Goal: Task Accomplishment & Management: Manage account settings

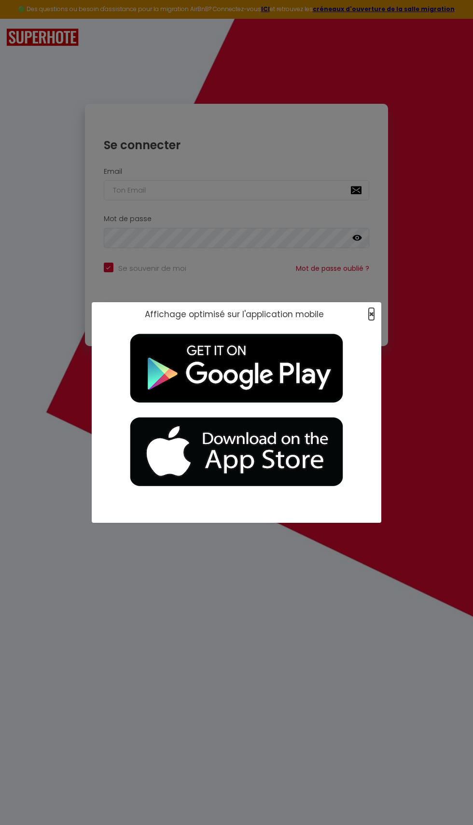
click at [371, 314] on span "×" at bounding box center [371, 314] width 5 height 12
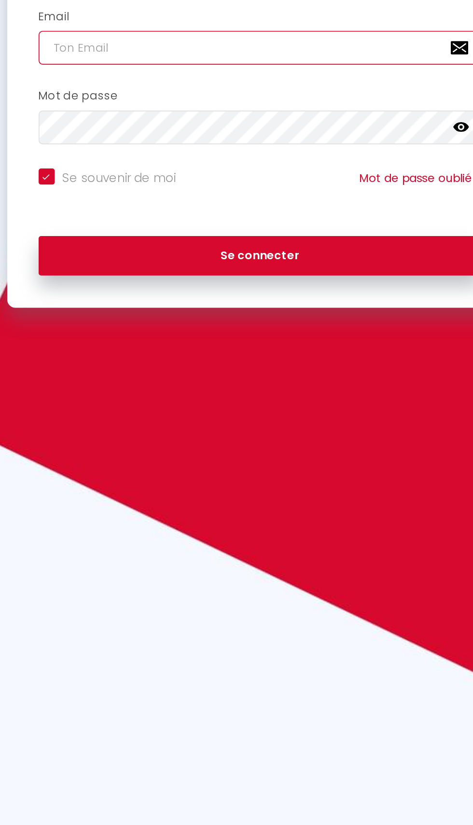
click at [137, 192] on input "email" at bounding box center [237, 190] width 266 height 20
type input "[EMAIL_ADDRESS][DOMAIN_NAME]"
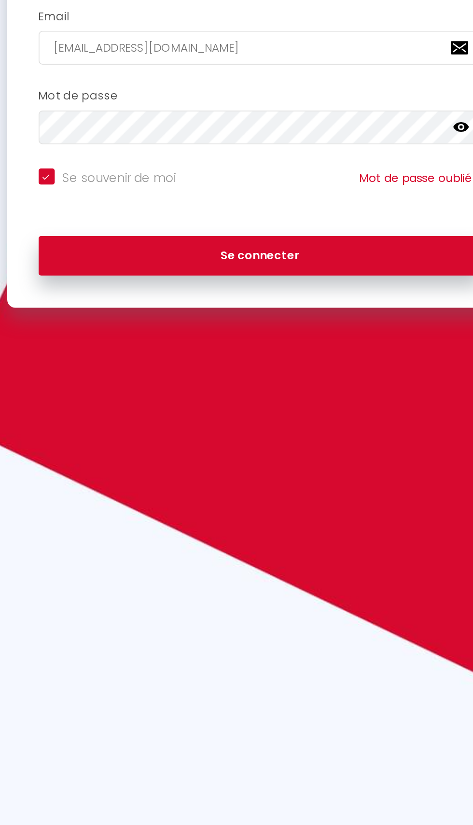
click at [104, 303] on button "Se connecter" at bounding box center [237, 315] width 266 height 24
checkbox input "true"
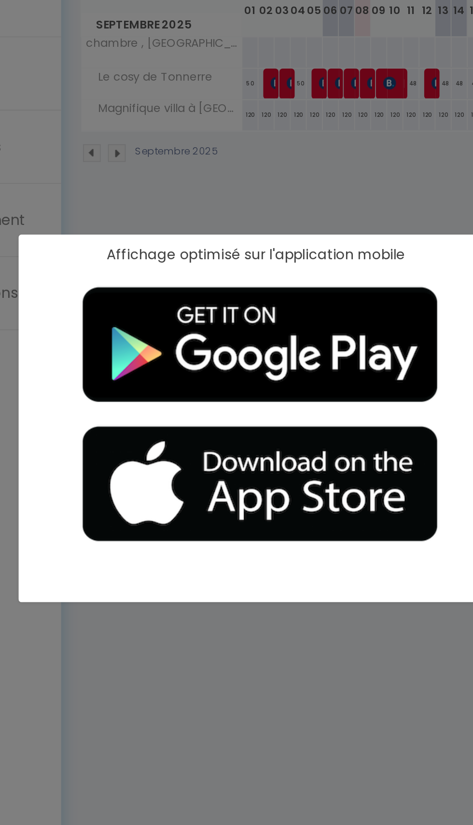
scroll to position [53, 0]
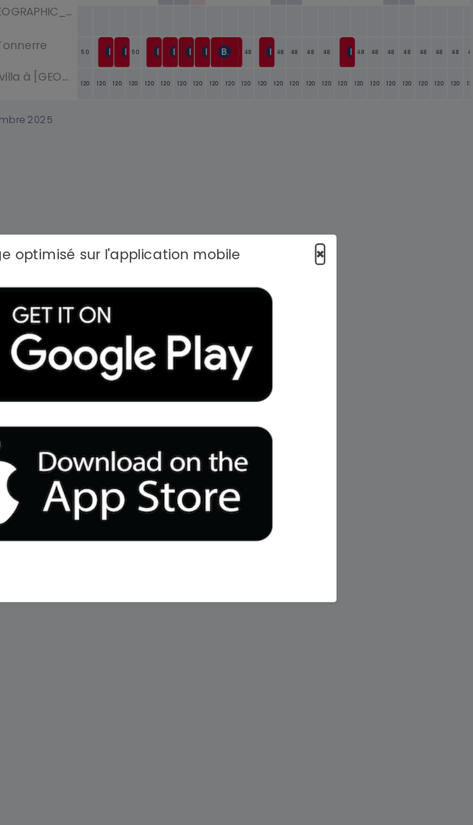
click at [369, 319] on span "×" at bounding box center [371, 314] width 5 height 12
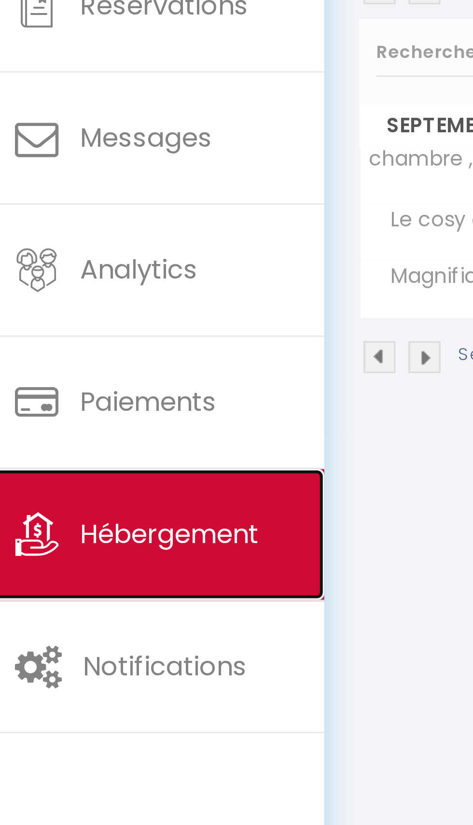
click at [67, 288] on span "Hébergement" at bounding box center [65, 293] width 59 height 12
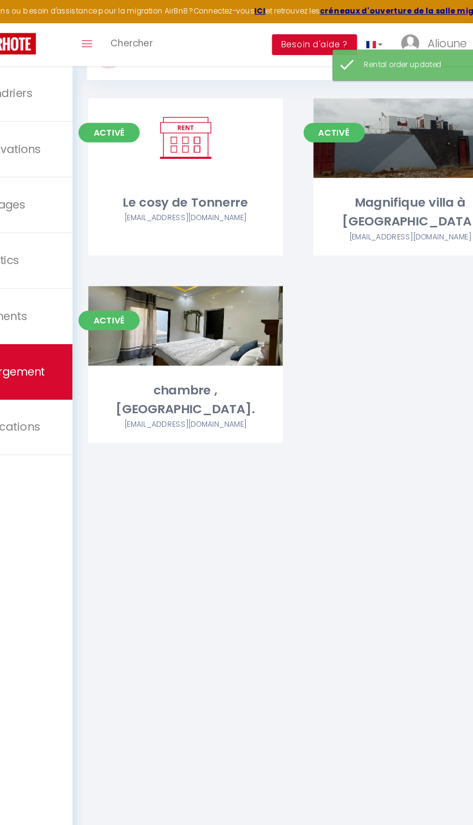
scroll to position [46, 0]
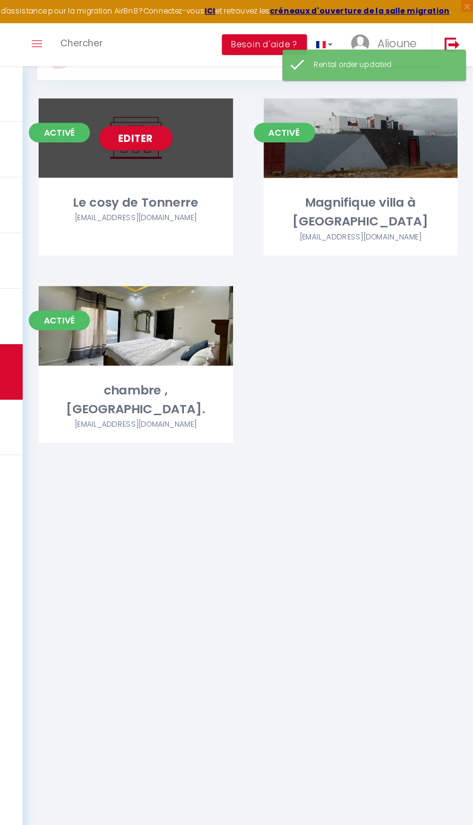
click at [187, 154] on div "Le cosy de Tonnerre" at bounding box center [207, 160] width 154 height 15
select select "3"
select select "2"
select select "1"
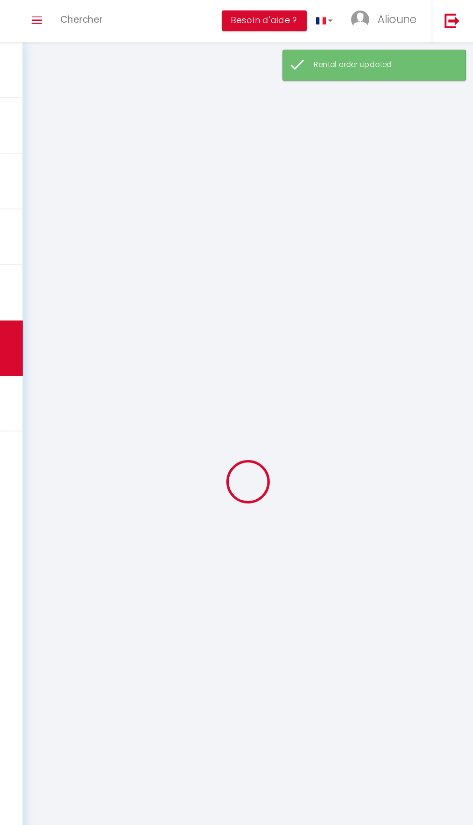
select select
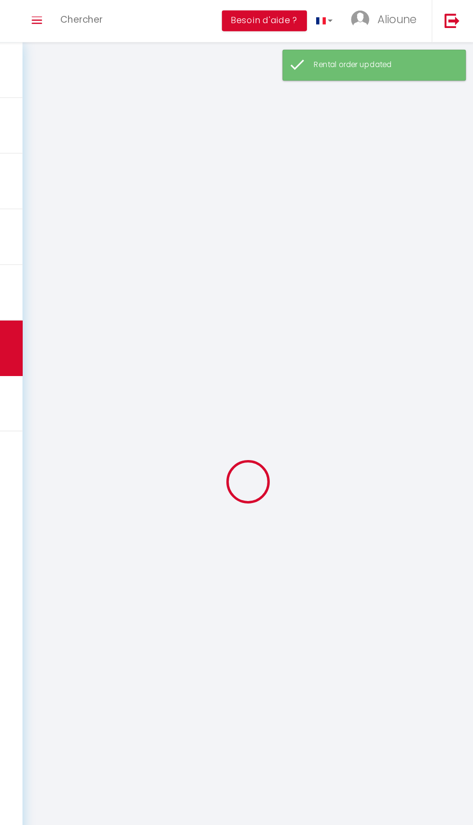
checkbox input "false"
select select
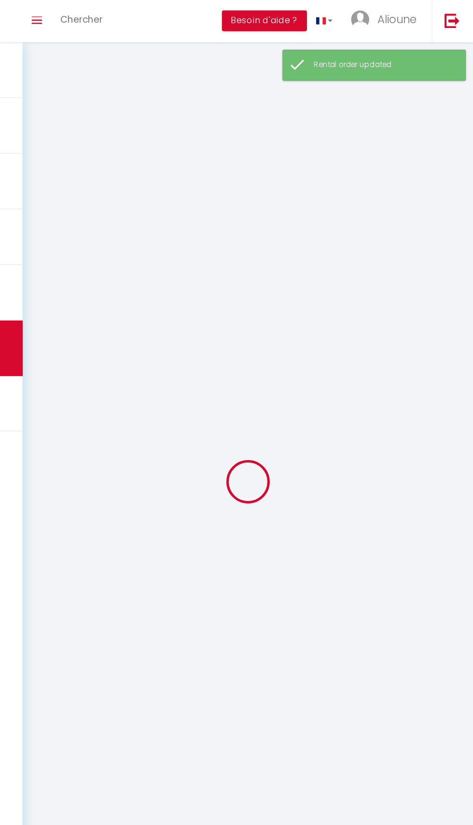
select select
select select "1"
select select
select select "28"
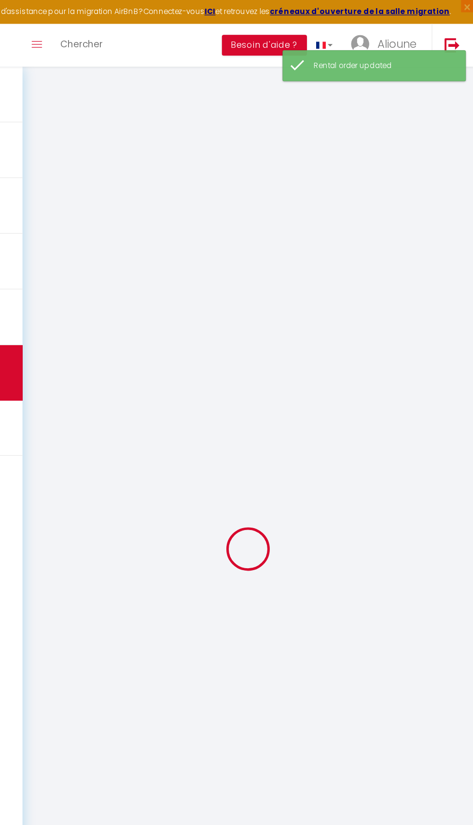
select select
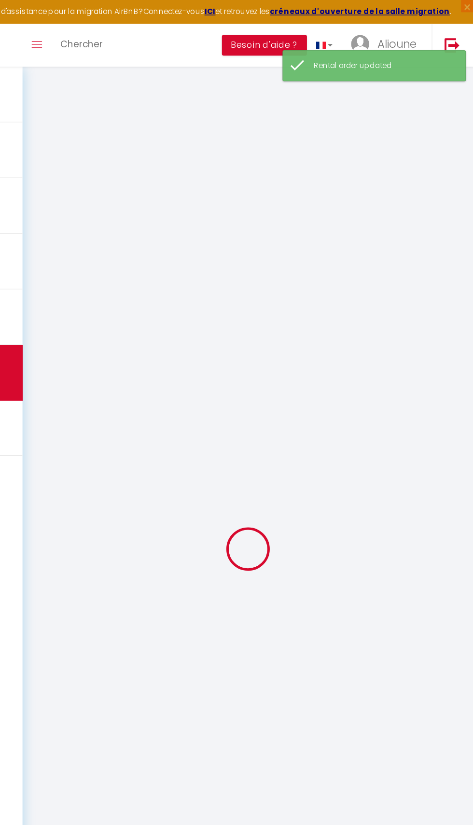
select select
checkbox input "false"
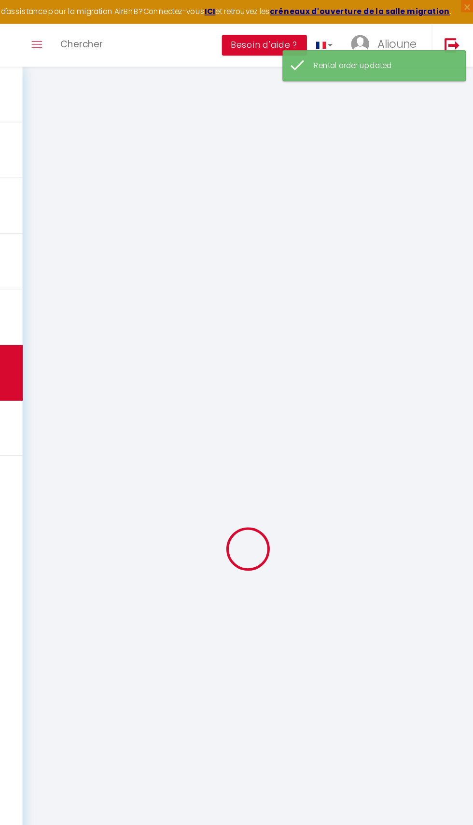
select select
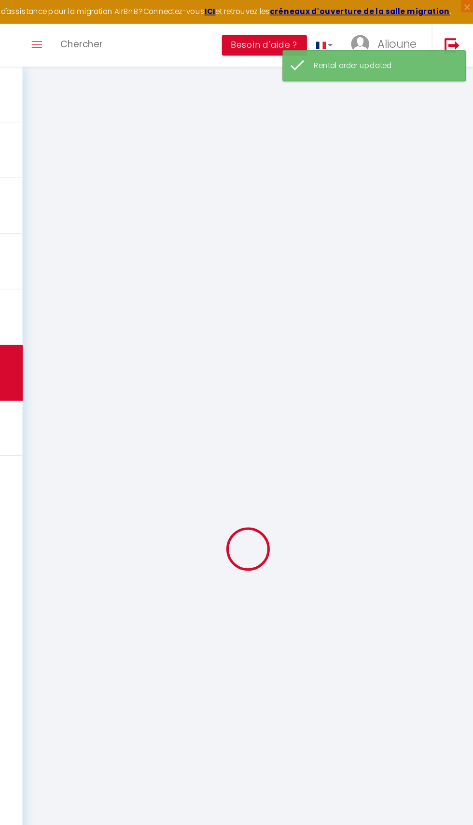
select select
checkbox input "false"
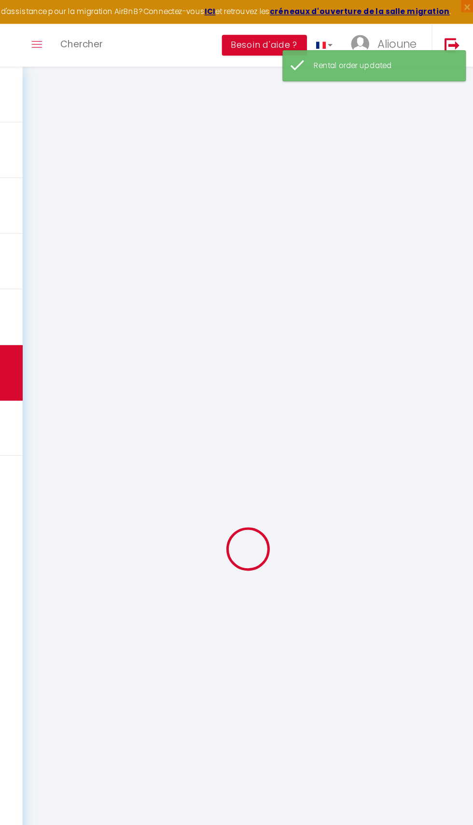
checkbox input "false"
select select
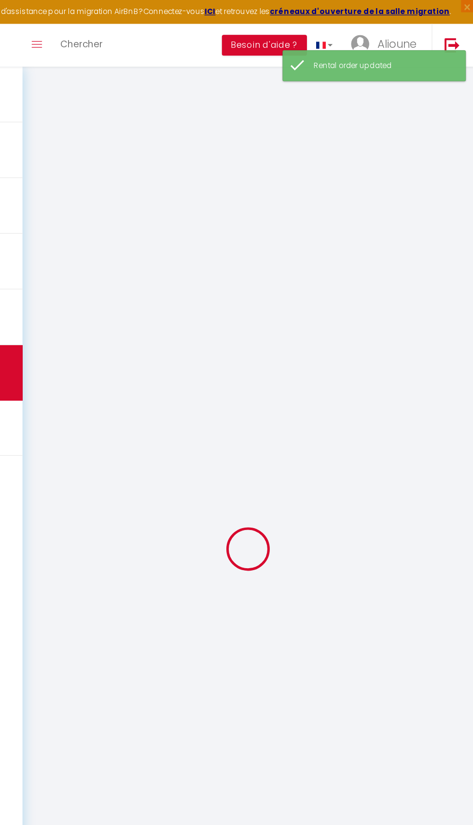
select select
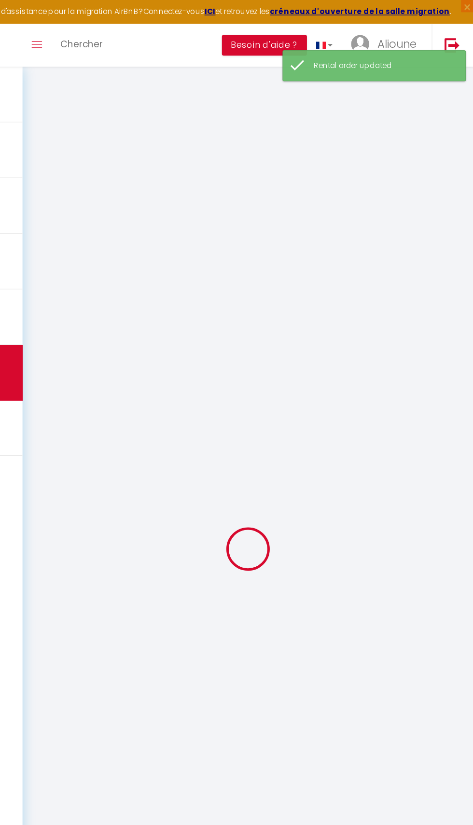
checkbox input "false"
select select
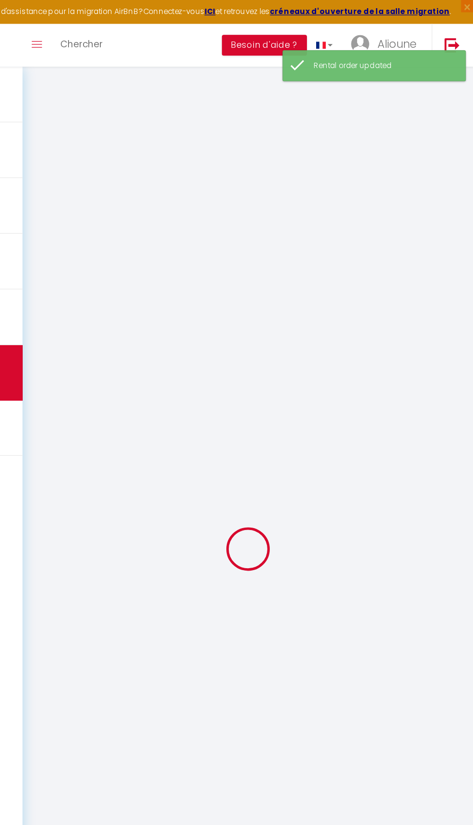
select select
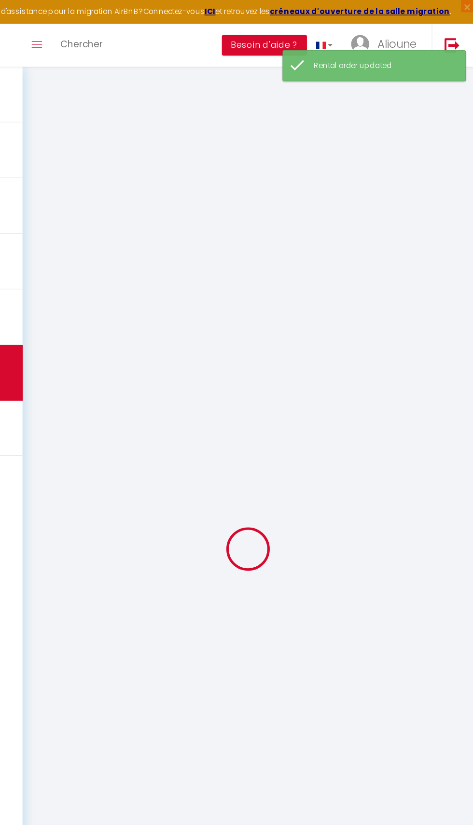
select select
checkbox input "false"
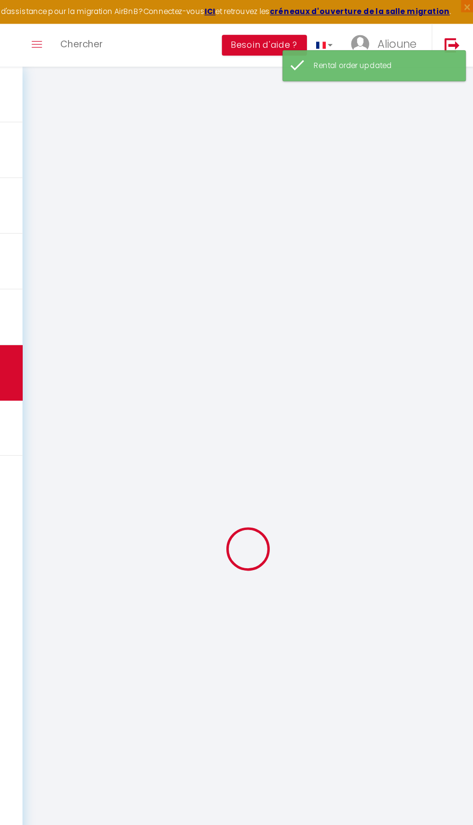
checkbox input "false"
select select
type input "Le cosy de Tonnerre"
type input "Papa"
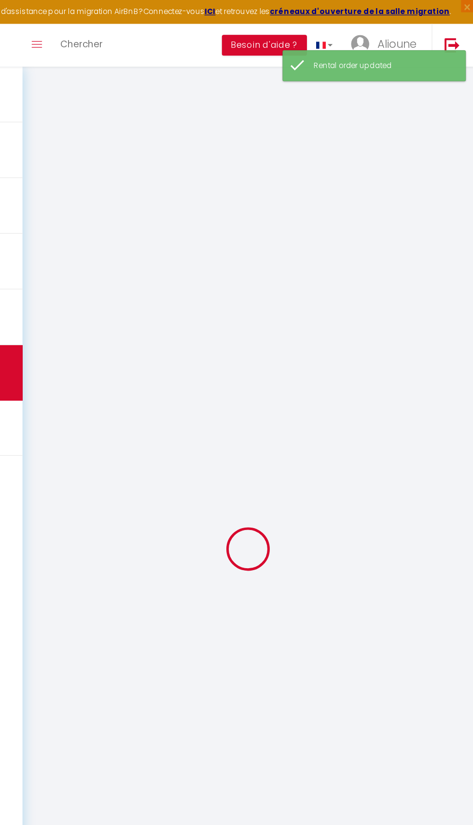
select select "2"
type input "52"
type input "15"
type input "1.64"
type input "250"
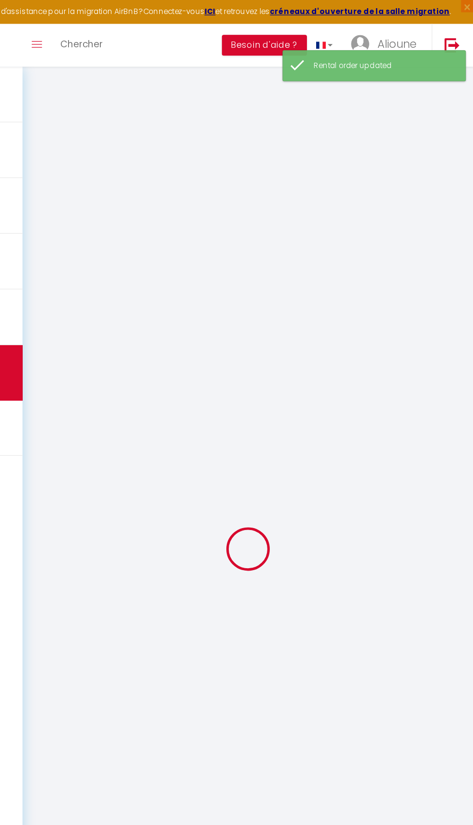
select select
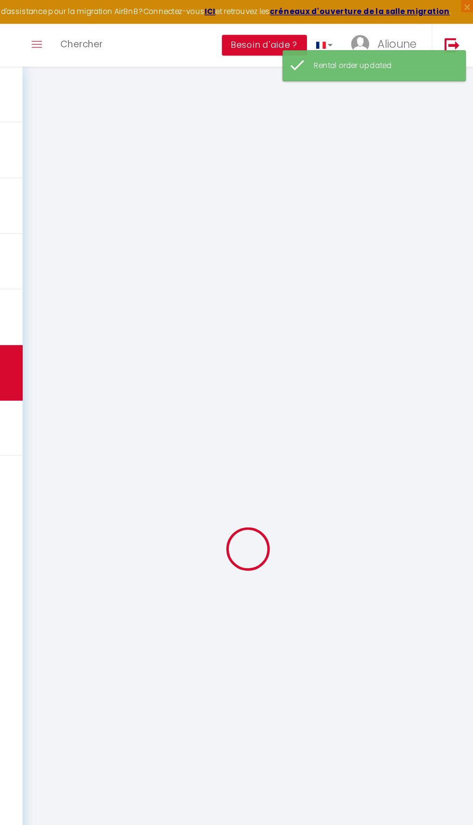
type input "[STREET_ADDRESS][PERSON_NAME]"
type input "89700"
type input "Tonnerre"
type input "[EMAIL_ADDRESS][DOMAIN_NAME]"
select select "4634"
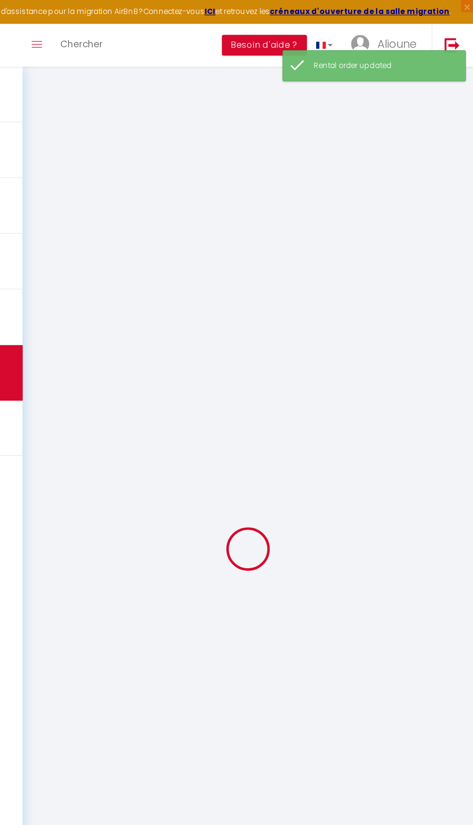
checkbox input "false"
type input "0"
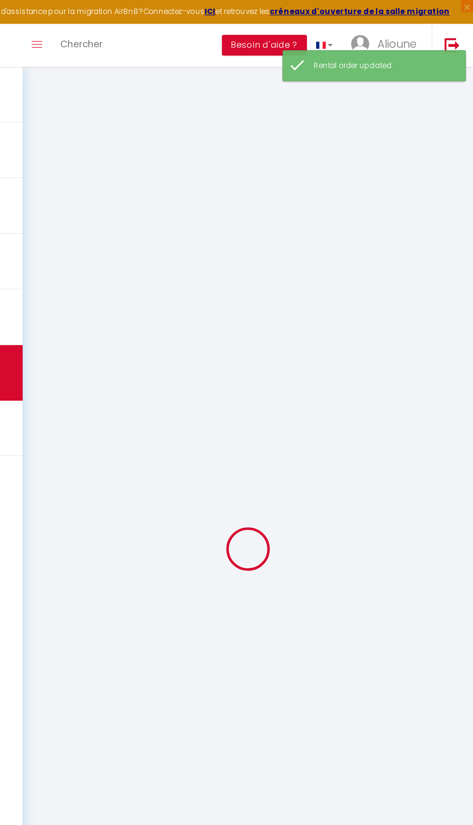
type input "15"
type input "0"
select select
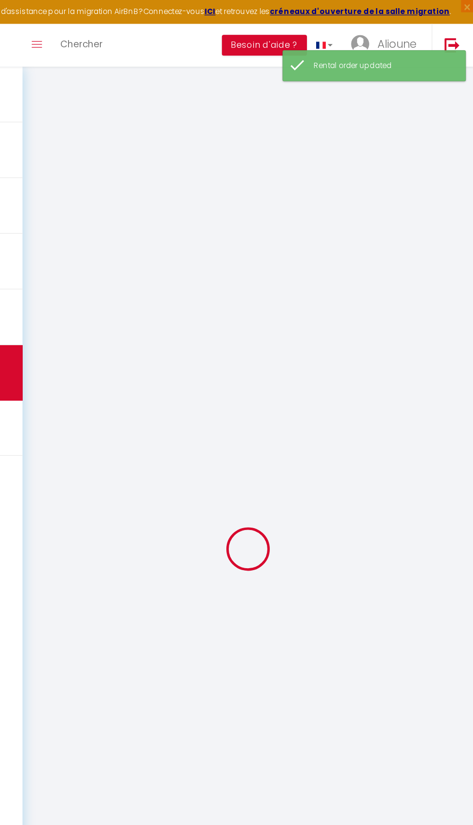
select select
checkbox input "false"
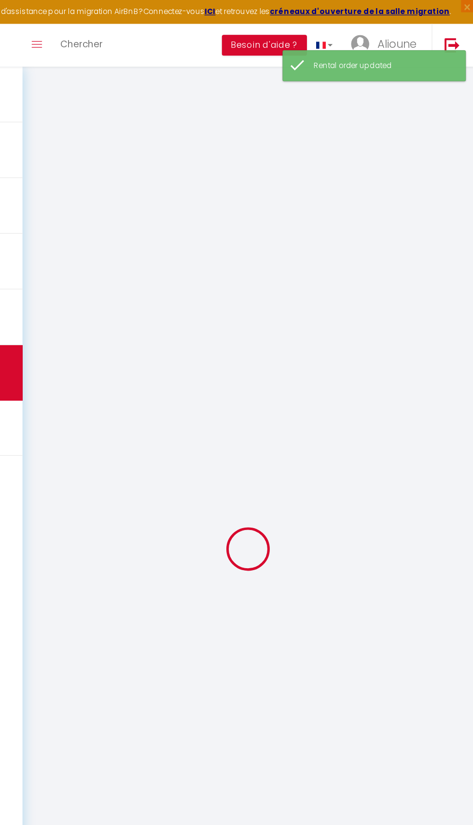
checkbox input "false"
select select
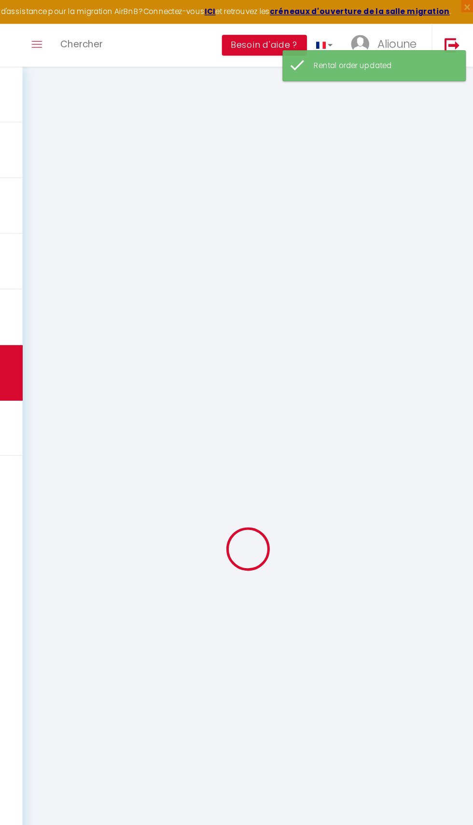
select select
checkbox input "false"
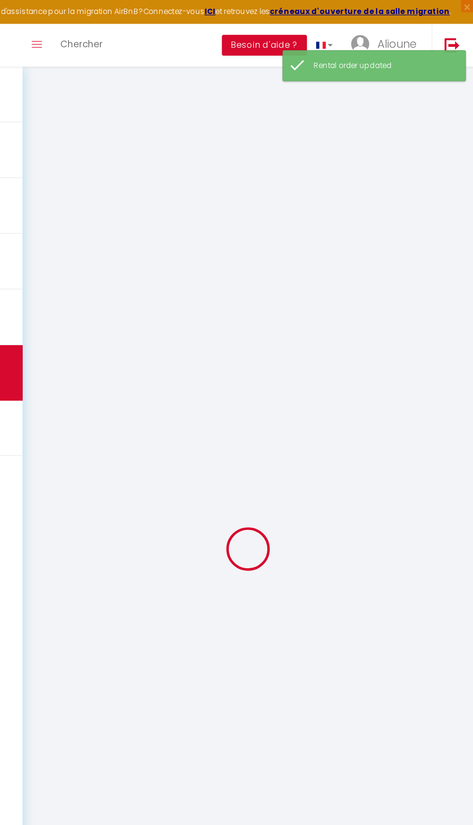
checkbox input "false"
select select
select select "15:00"
select select
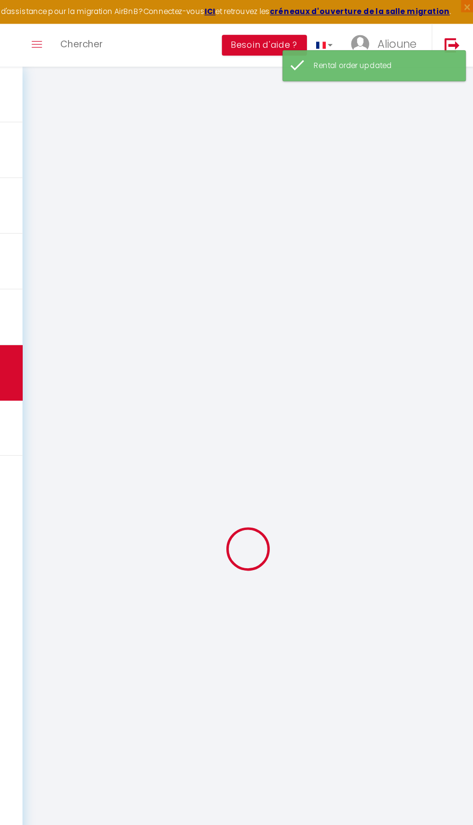
select select "11:00"
select select "30"
select select "120"
select select
checkbox input "false"
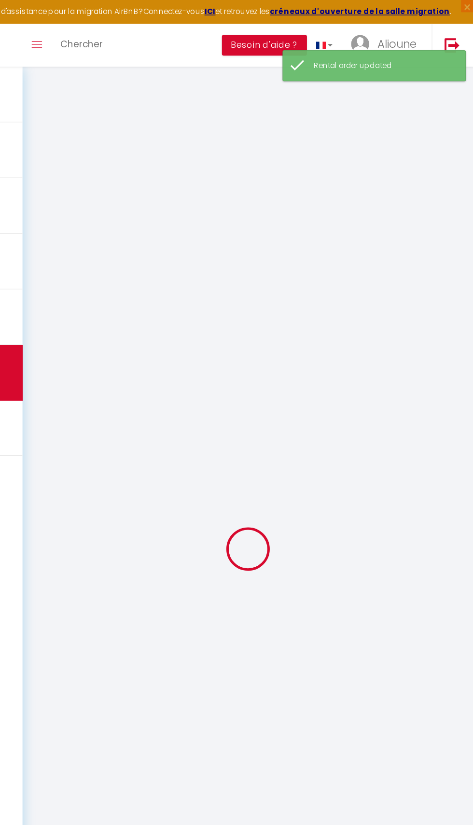
checkbox input "false"
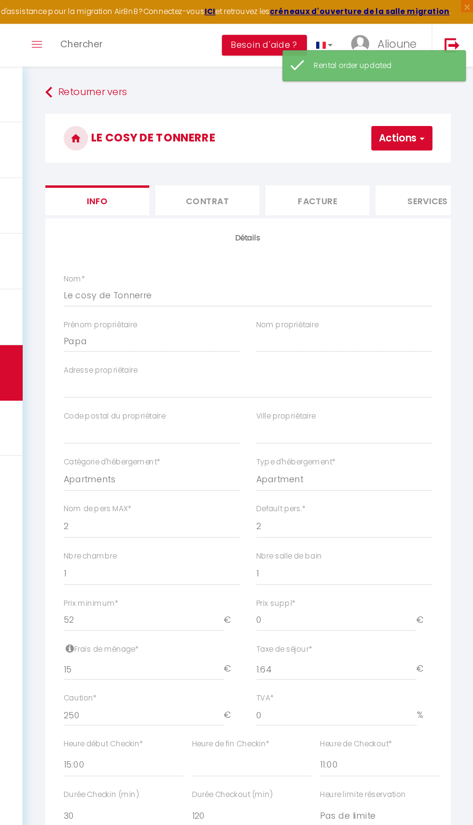
select select
checkbox input "false"
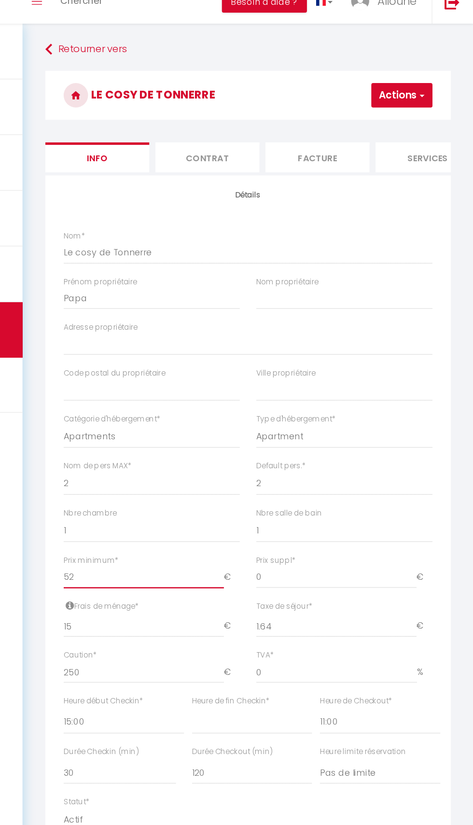
click at [230, 490] on input "52" at bounding box center [213, 489] width 127 height 17
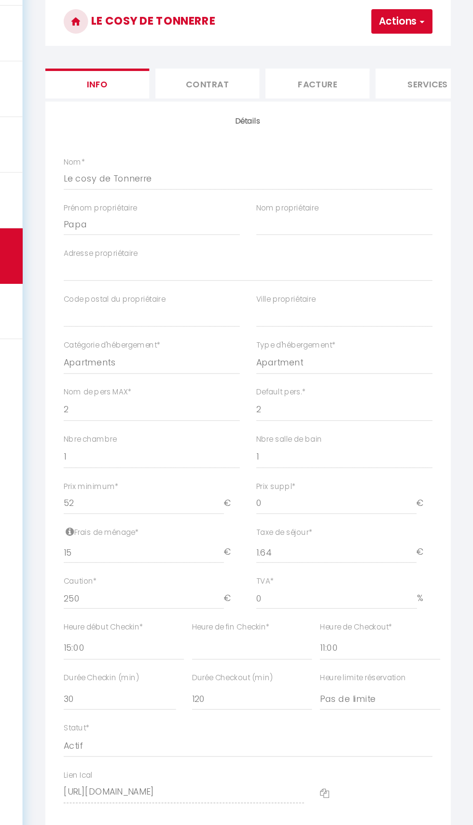
click at [414, 150] on li "Services" at bounding box center [437, 158] width 82 height 24
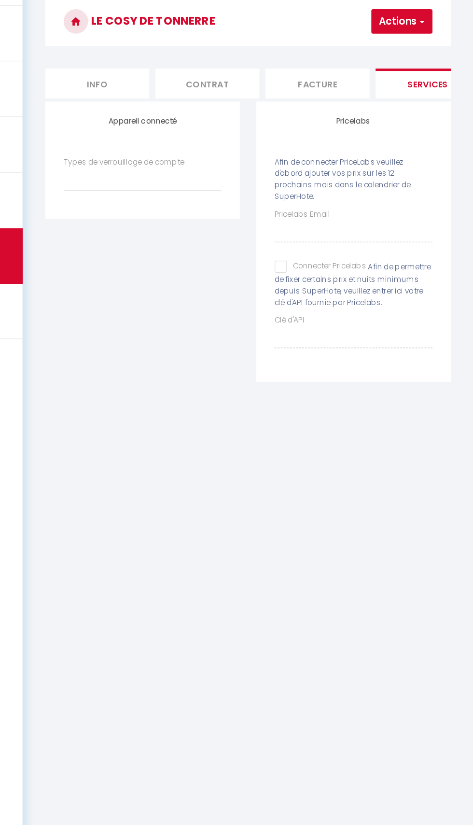
click at [416, 166] on li "Services" at bounding box center [437, 158] width 82 height 24
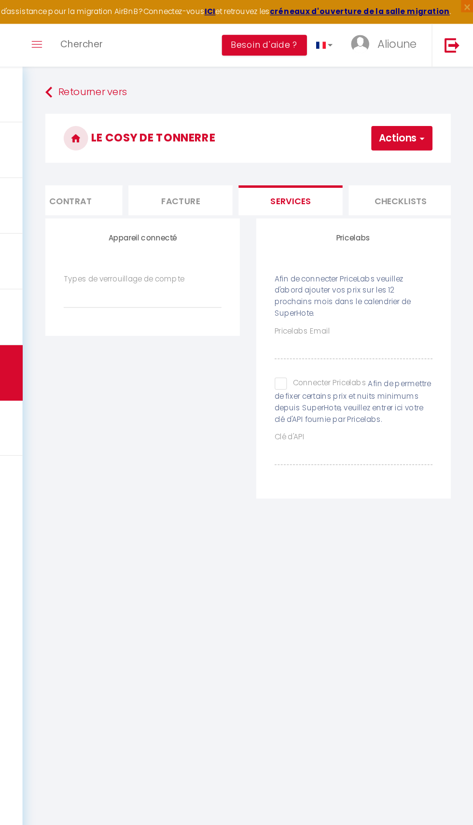
click at [409, 155] on li "Checklists" at bounding box center [416, 158] width 82 height 24
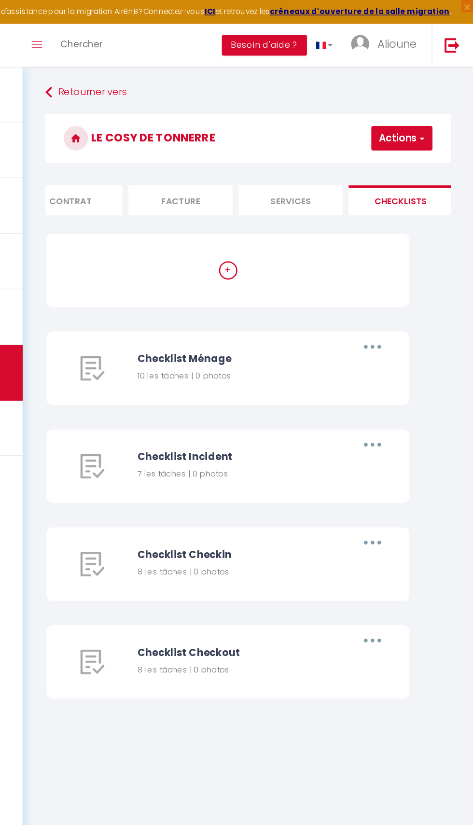
click at [313, 163] on li "Services" at bounding box center [329, 158] width 82 height 24
select select
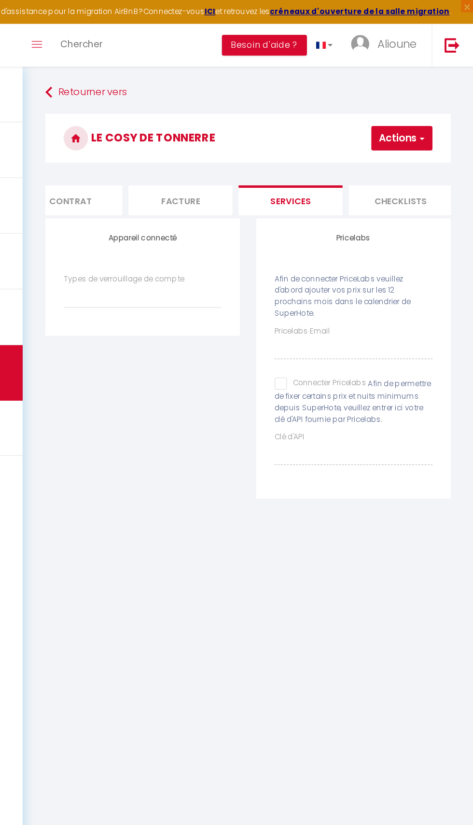
click at [411, 114] on button "Actions" at bounding box center [417, 108] width 48 height 19
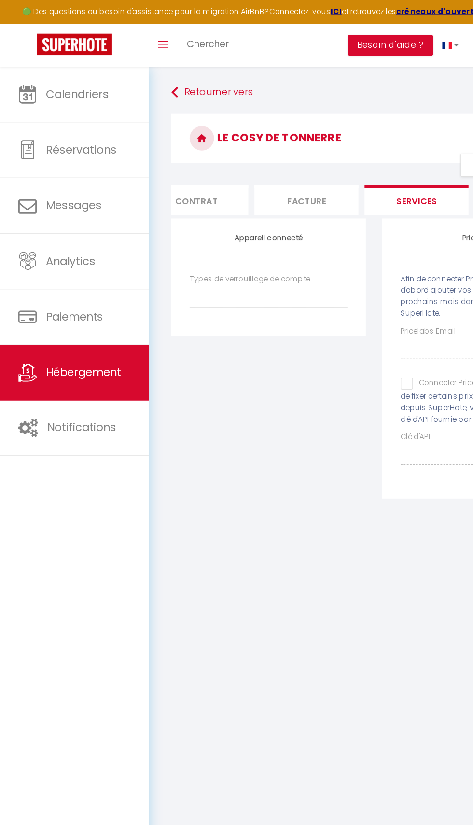
click at [163, 158] on li "Contrat" at bounding box center [155, 158] width 82 height 24
select select
checkbox input "false"
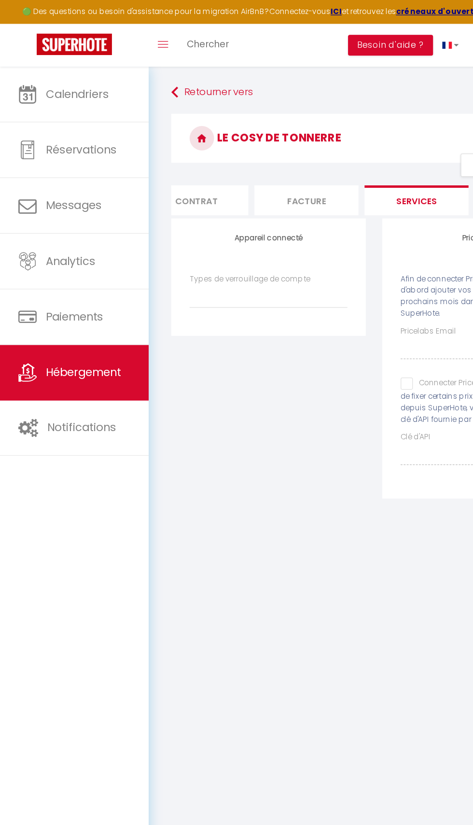
checkbox input "false"
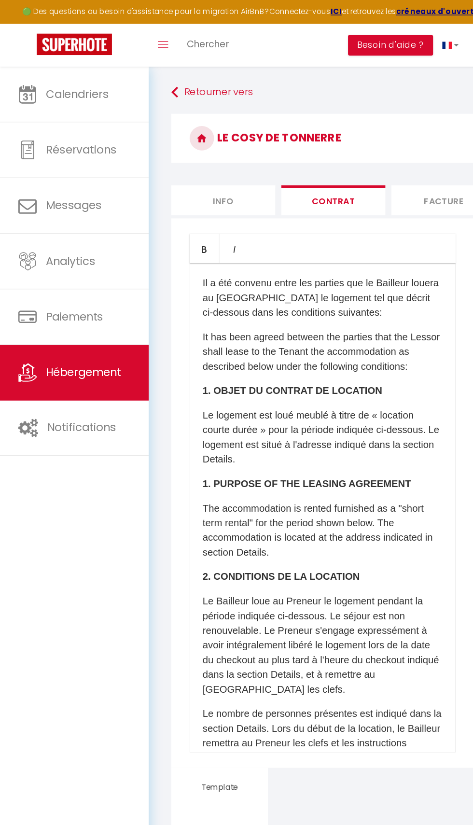
click at [176, 155] on li "Info" at bounding box center [176, 158] width 82 height 24
select select
checkbox input "false"
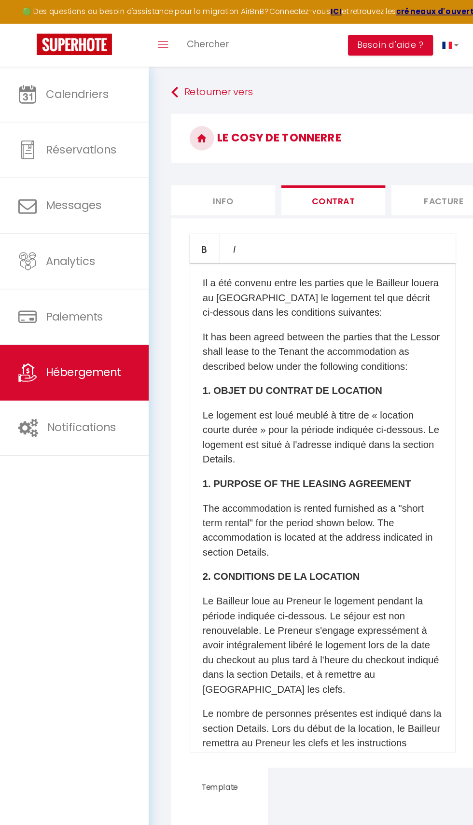
checkbox input "false"
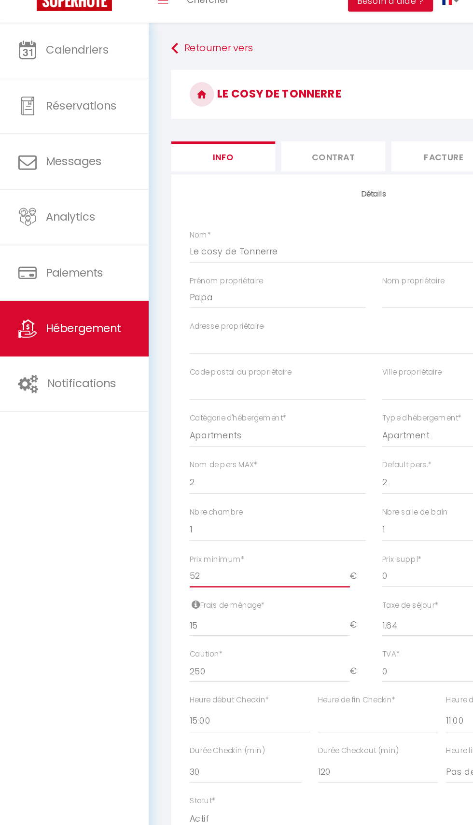
click at [222, 488] on input "52" at bounding box center [213, 489] width 127 height 17
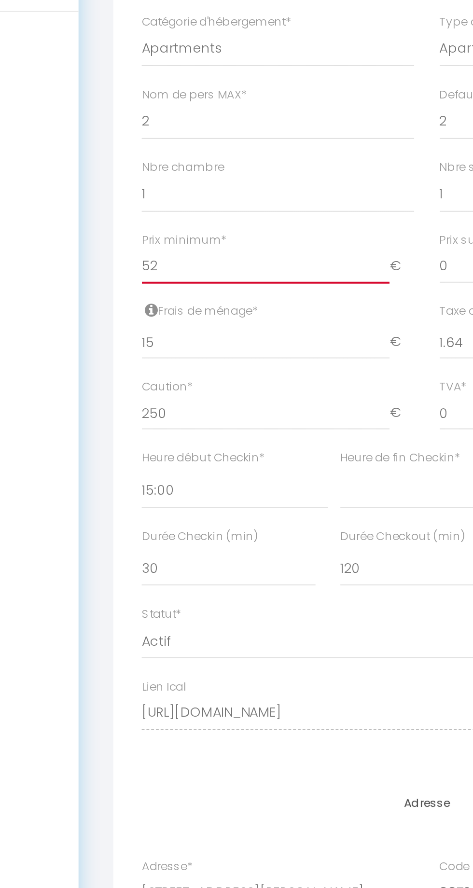
type input "5"
select select
checkbox input "false"
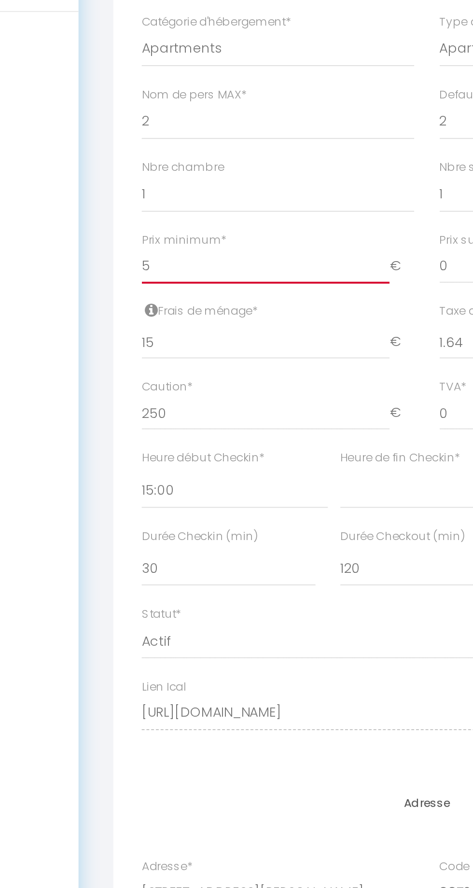
checkbox input "false"
select select
checkbox input "false"
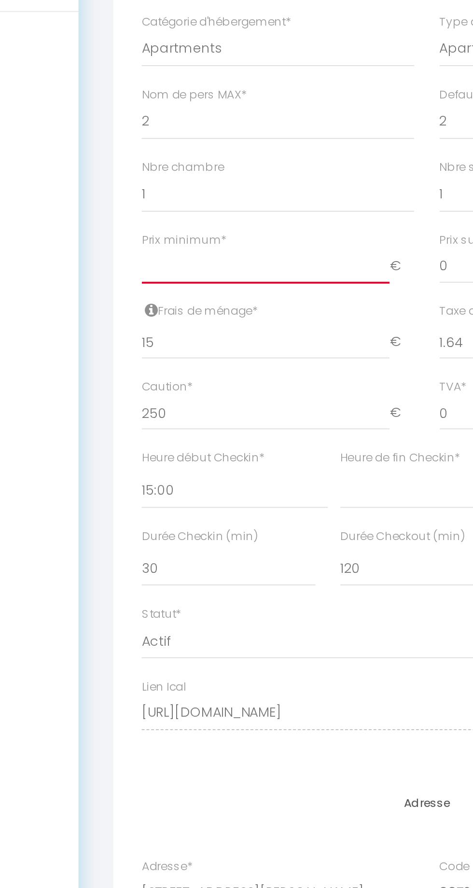
checkbox input "false"
type input "4"
select select
checkbox input "false"
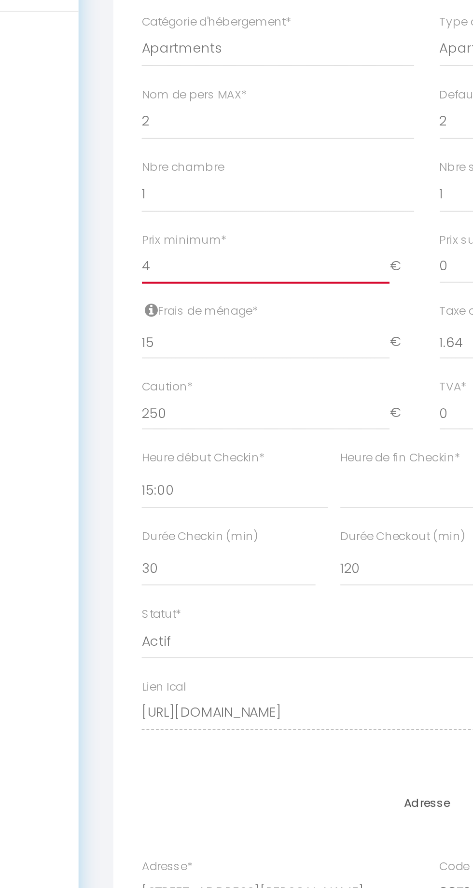
checkbox input "false"
type input "48"
select select
checkbox input "false"
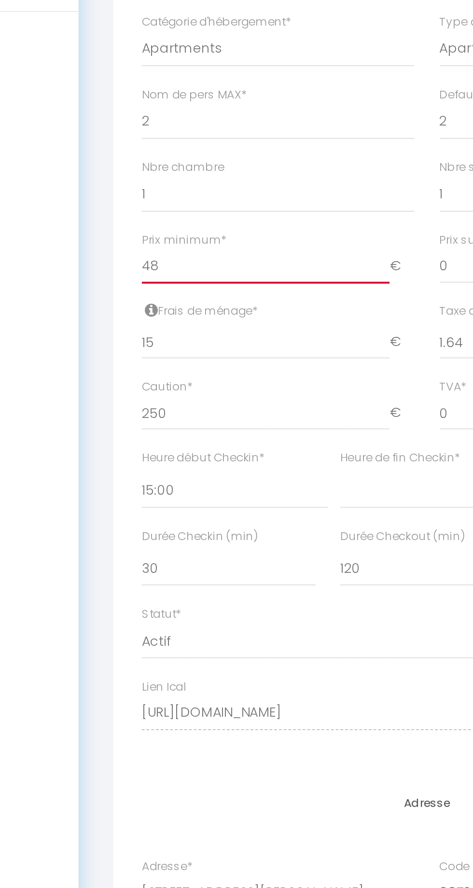
checkbox input "false"
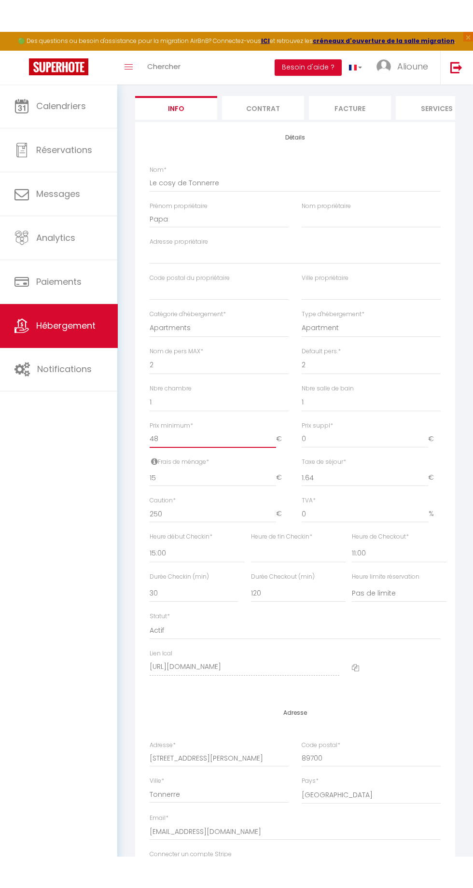
scroll to position [71, 0]
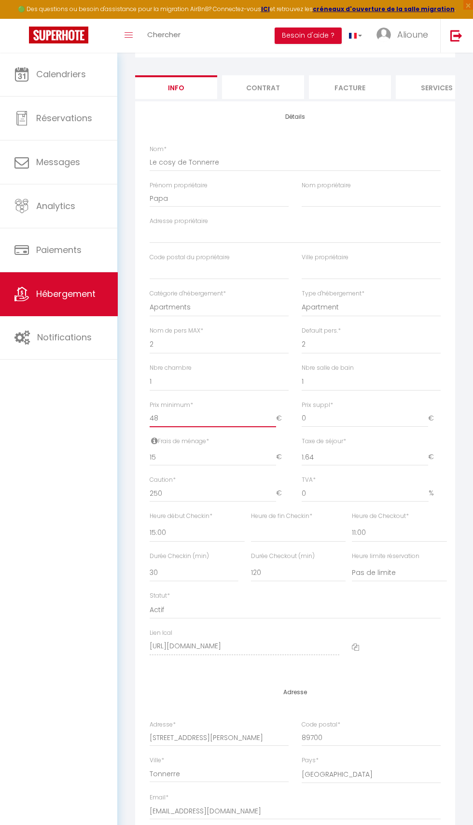
type input "48"
click at [161, 494] on input "250" at bounding box center [213, 493] width 127 height 17
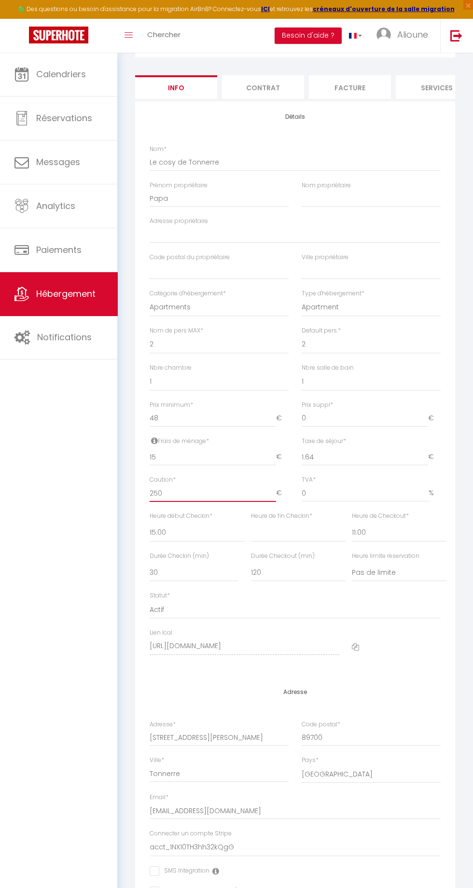
type input "25"
select select
checkbox input "false"
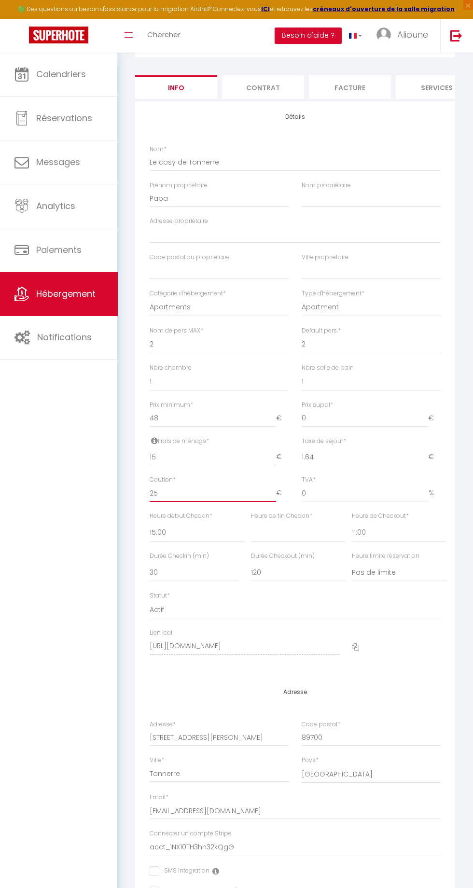
checkbox input "false"
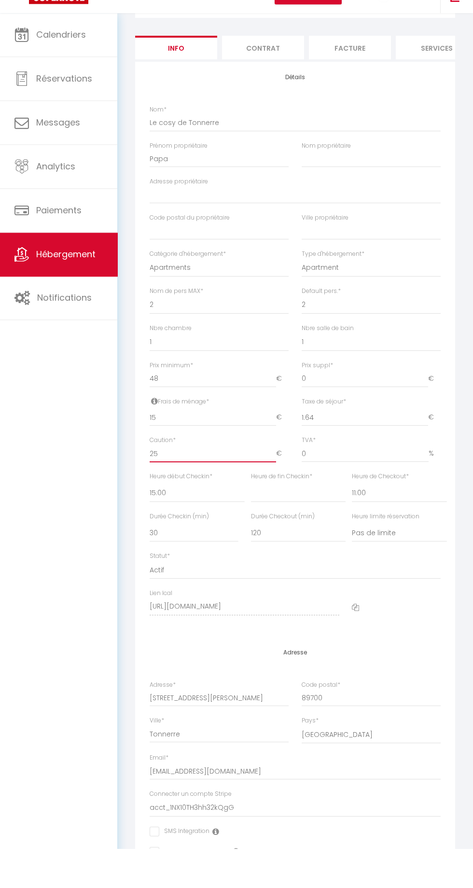
type input "2"
select select
checkbox input "false"
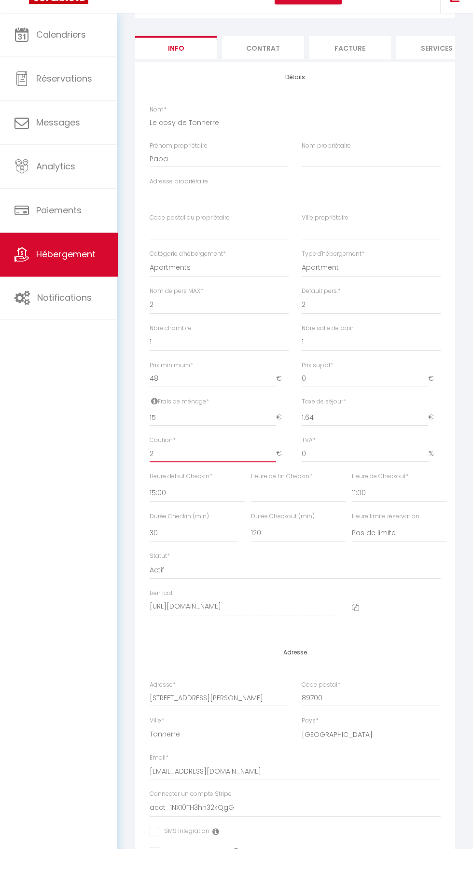
checkbox input "false"
select select
checkbox input "false"
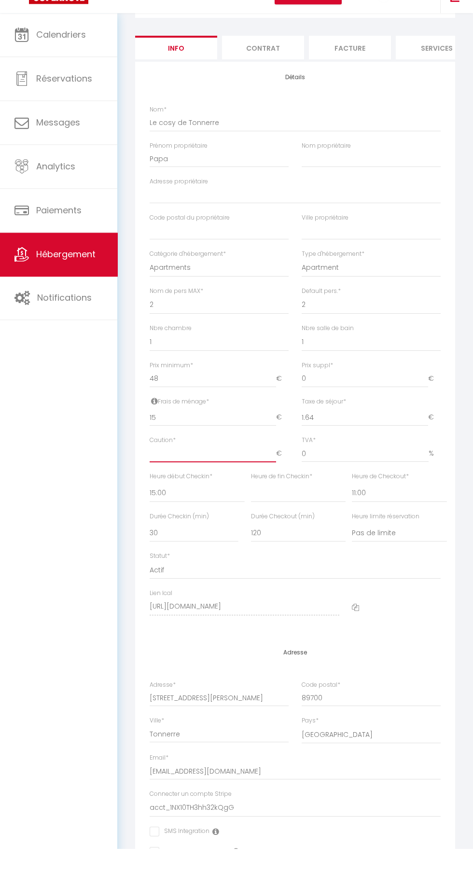
checkbox input "false"
type input "0"
select select
checkbox input "false"
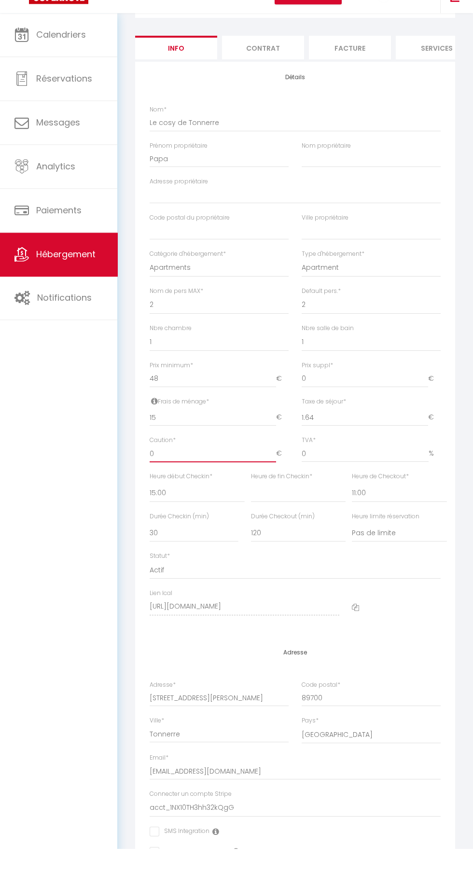
checkbox input "false"
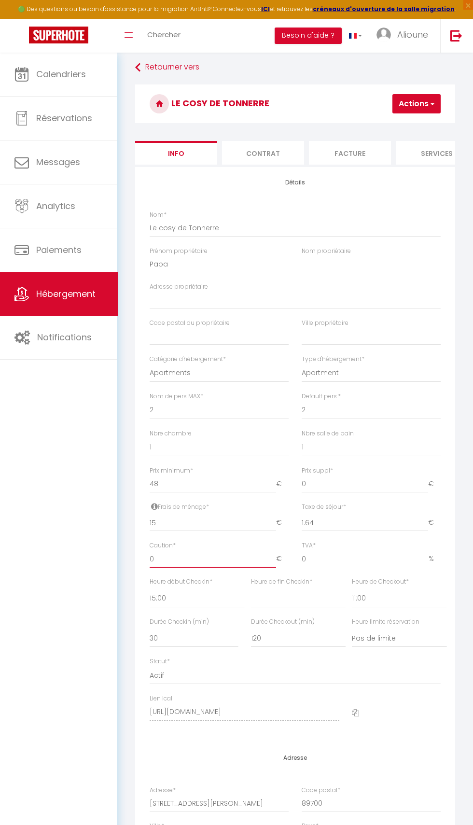
scroll to position [0, 0]
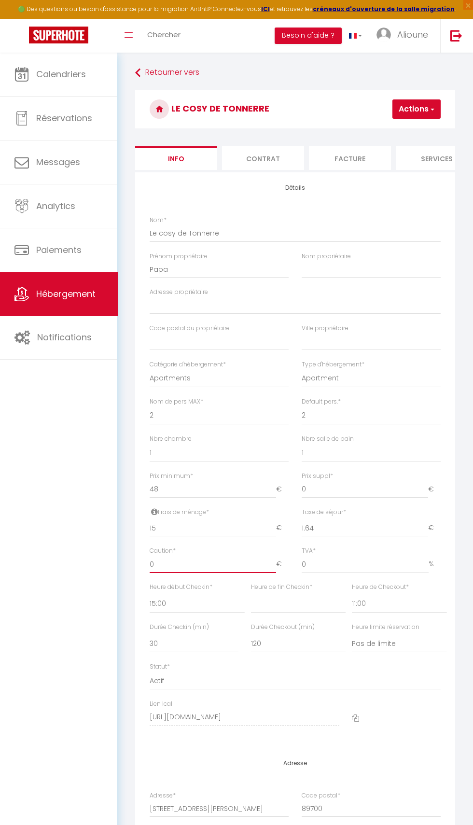
type input "0"
click at [404, 113] on button "Actions" at bounding box center [417, 108] width 48 height 19
click at [353, 132] on input "Enregistrer" at bounding box center [365, 131] width 36 height 10
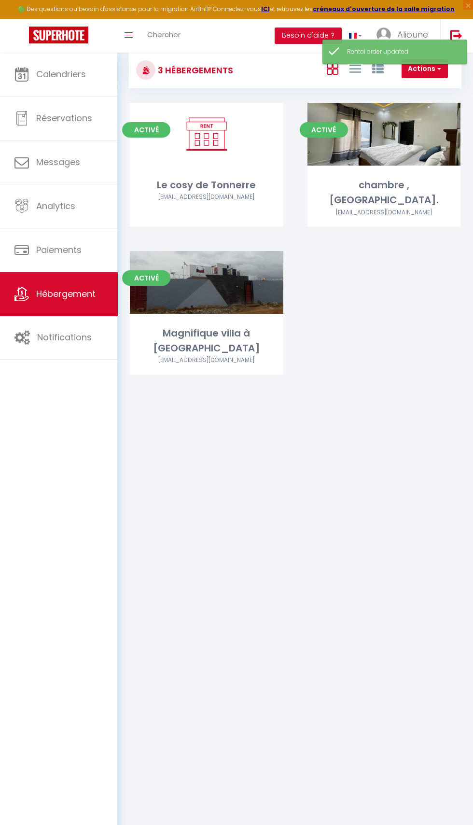
scroll to position [23, 0]
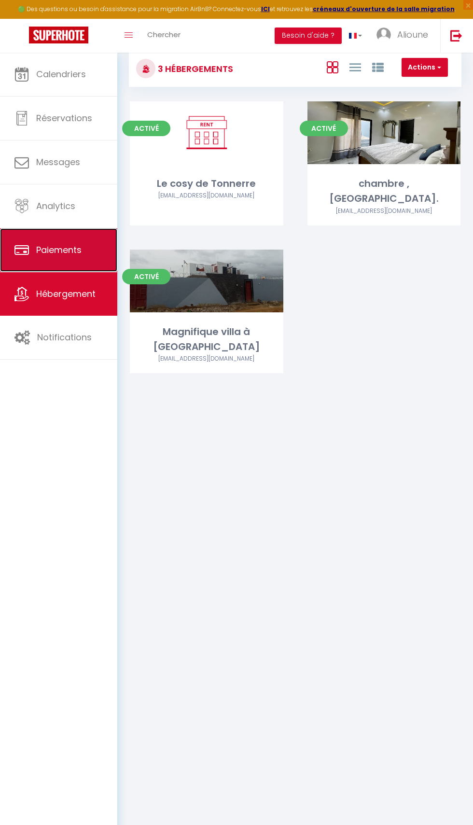
click at [48, 250] on span "Paiements" at bounding box center [58, 250] width 45 height 12
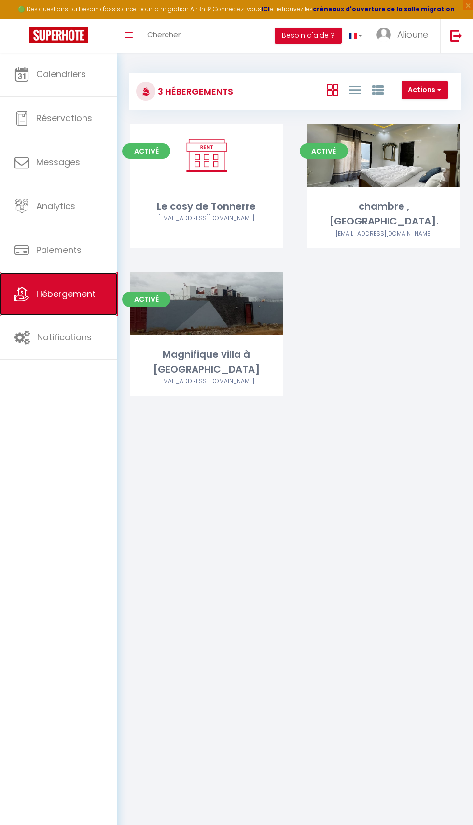
click at [58, 303] on link "Hébergement" at bounding box center [58, 293] width 117 height 43
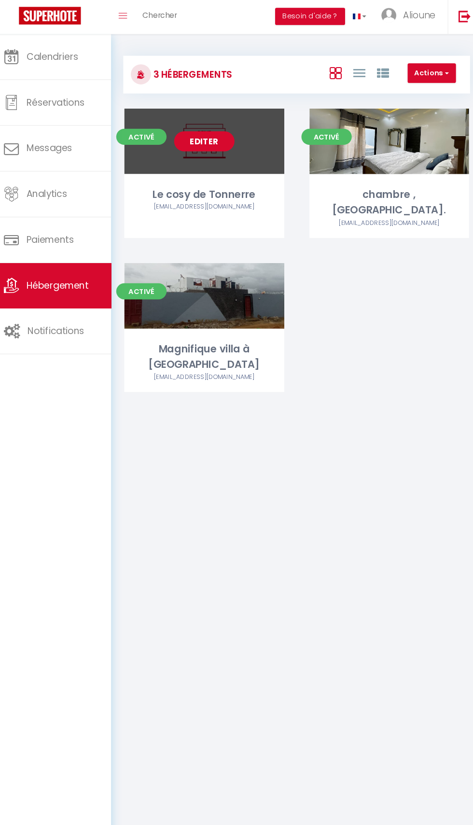
click at [205, 160] on link "Editer" at bounding box center [207, 155] width 58 height 19
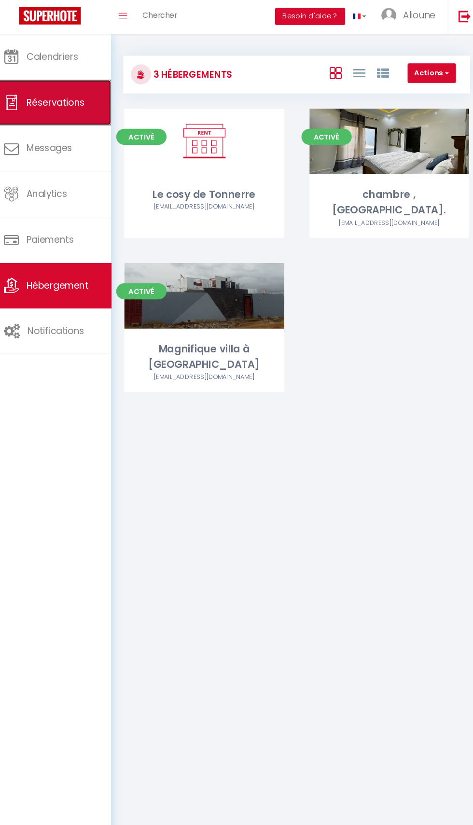
click at [58, 126] on link "Réservations" at bounding box center [58, 118] width 117 height 43
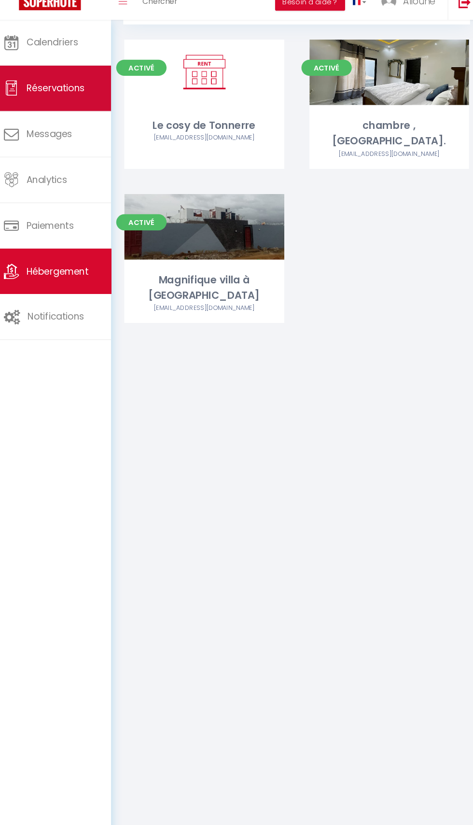
select select "not_cancelled"
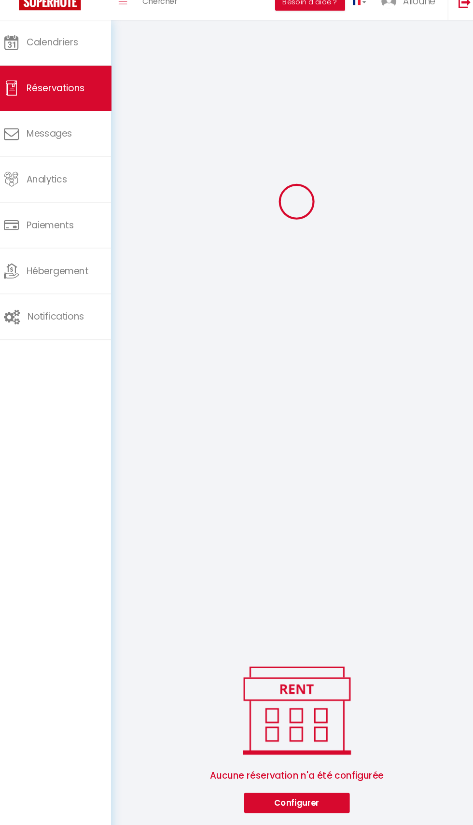
scroll to position [417, 0]
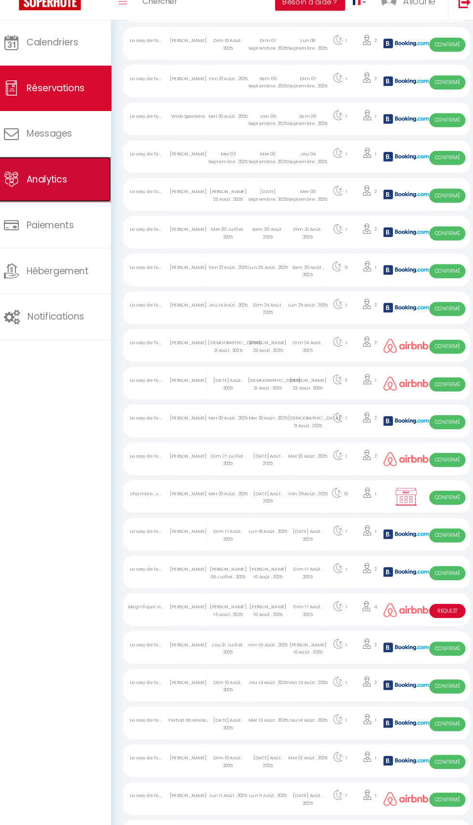
click at [42, 213] on link "Analytics" at bounding box center [58, 205] width 117 height 43
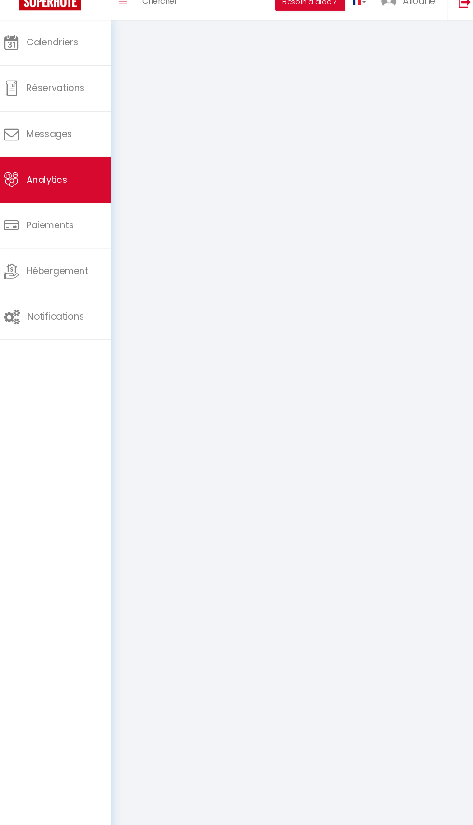
scroll to position [254, 0]
select select "2025"
select select "9"
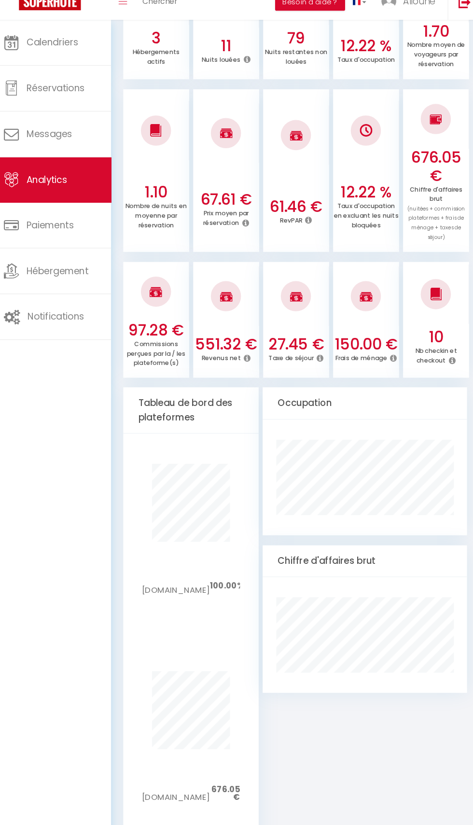
scroll to position [497, 0]
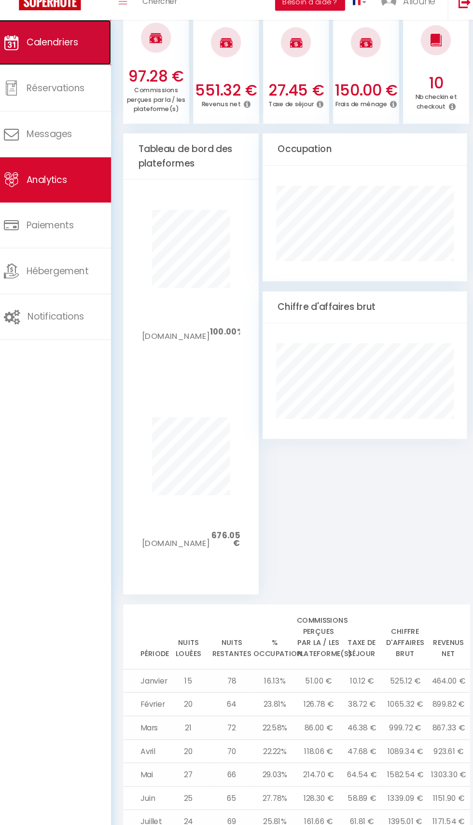
click at [51, 75] on span "Calendriers" at bounding box center [61, 74] width 50 height 12
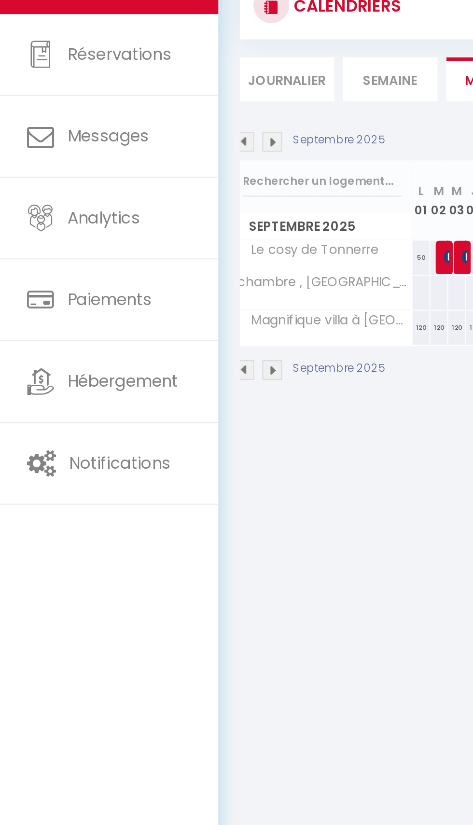
scroll to position [0, 54]
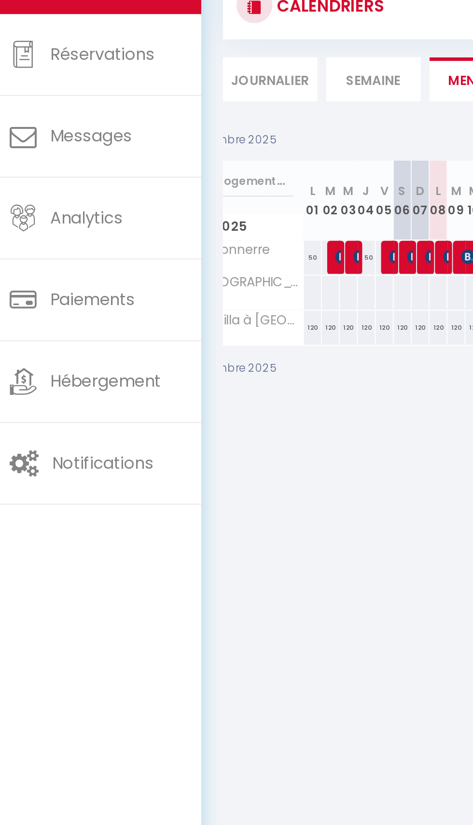
click at [141, 227] on span "Le cosy de Tonnerre" at bounding box center [117, 223] width 80 height 11
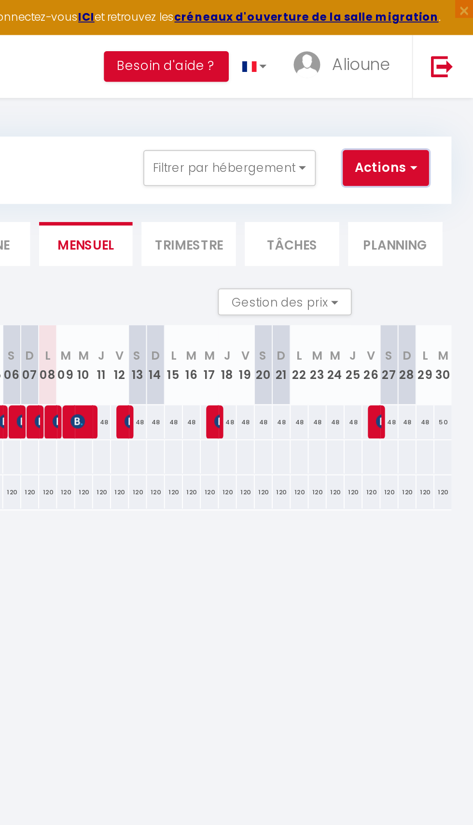
click at [418, 90] on button "Actions" at bounding box center [426, 90] width 46 height 19
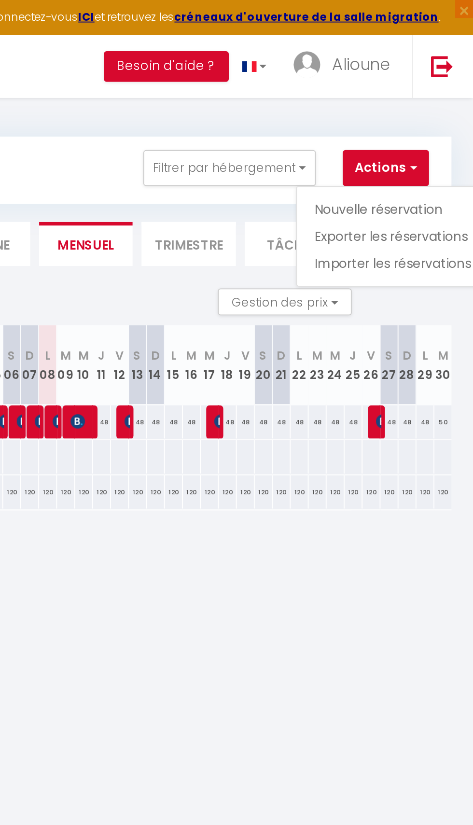
click at [352, 312] on div at bounding box center [236, 412] width 473 height 825
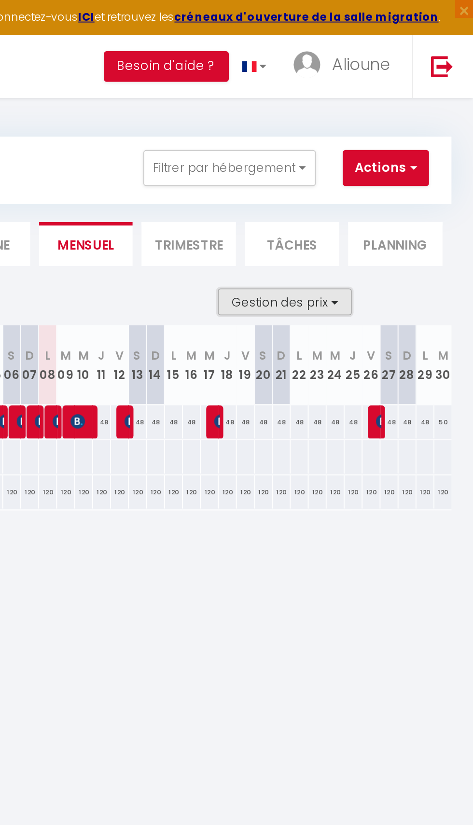
click at [391, 165] on button "Gestion des prix" at bounding box center [372, 162] width 72 height 14
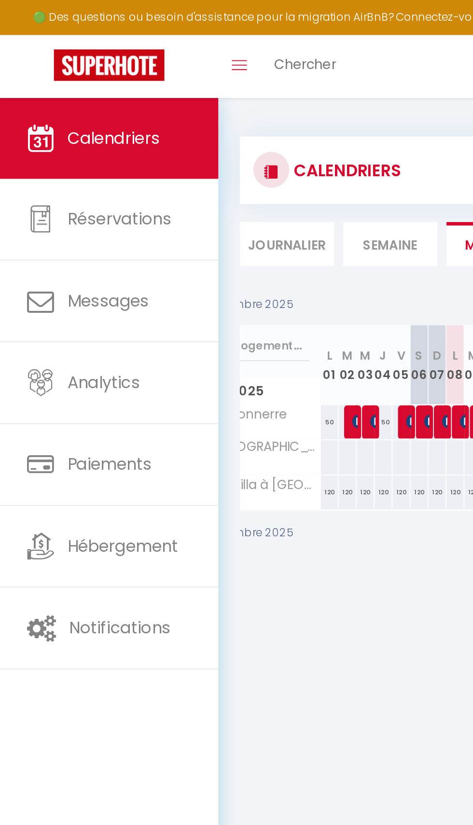
click at [71, 292] on div at bounding box center [236, 412] width 473 height 825
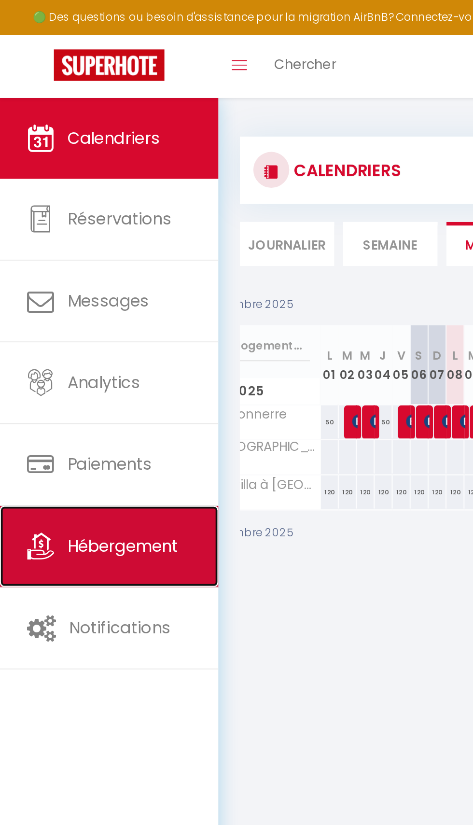
click at [80, 299] on span "Hébergement" at bounding box center [65, 293] width 59 height 12
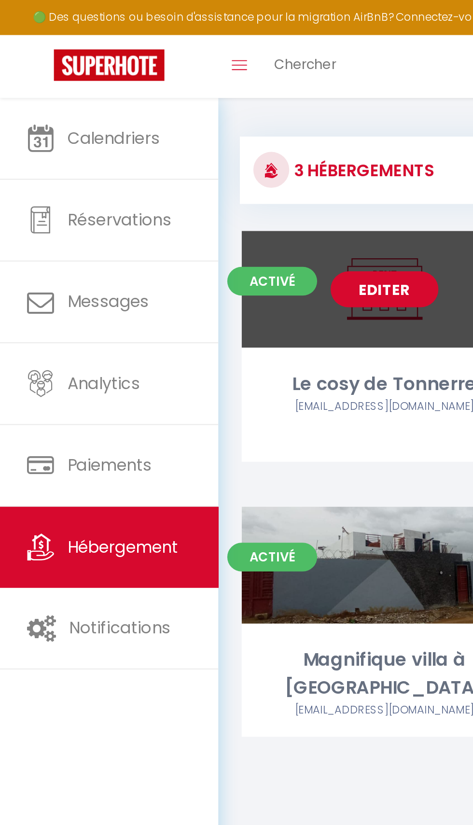
click at [232, 159] on link "Editer" at bounding box center [207, 155] width 58 height 19
click at [202, 157] on link "Editer" at bounding box center [207, 155] width 58 height 19
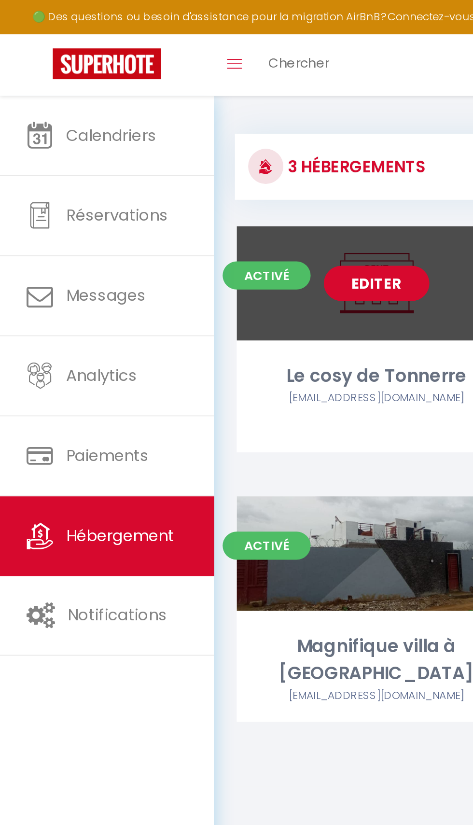
click at [205, 157] on link "Editer" at bounding box center [207, 155] width 58 height 19
click at [197, 148] on link "Editer" at bounding box center [207, 155] width 58 height 19
select select "3"
select select "2"
select select "1"
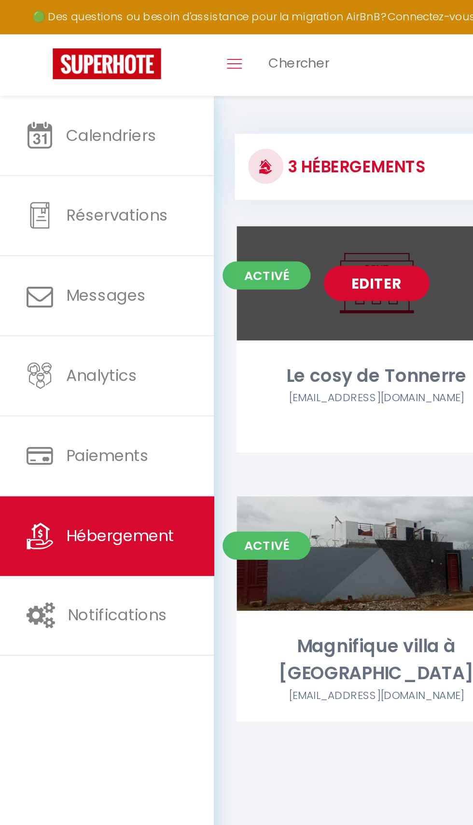
select select "1"
select select
select select "28"
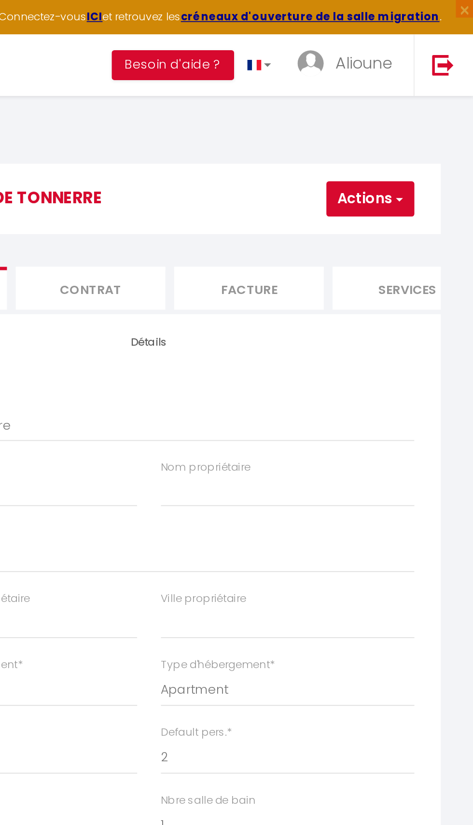
click at [415, 112] on button "Actions" at bounding box center [417, 108] width 48 height 19
